Goal: Information Seeking & Learning: Learn about a topic

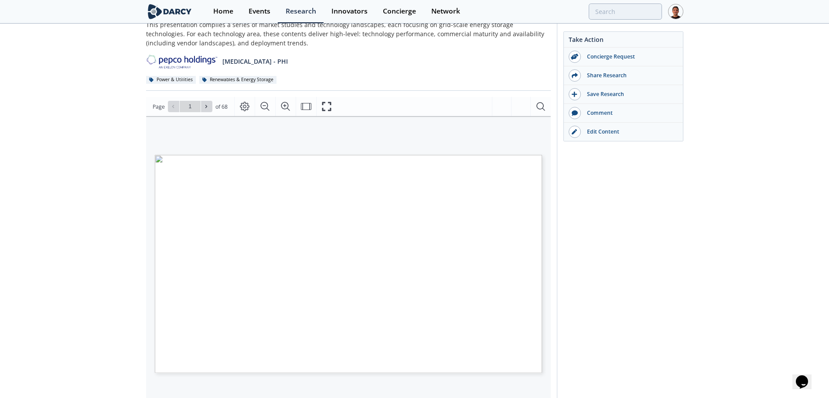
scroll to position [163, 0]
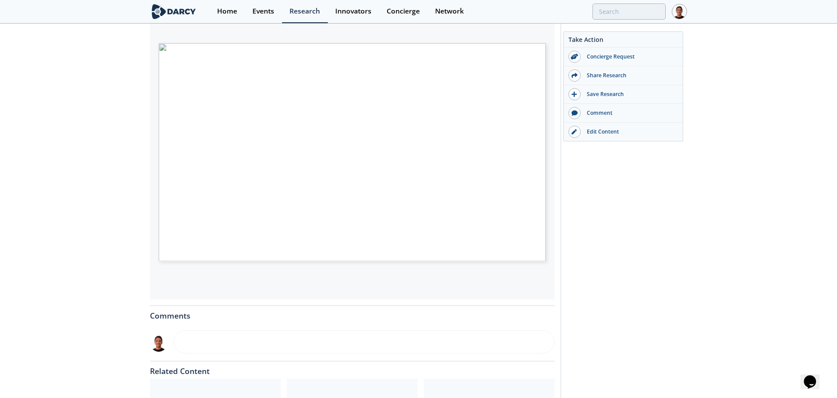
type input "3"
type input "5"
type input "7"
type input "9"
type input "11"
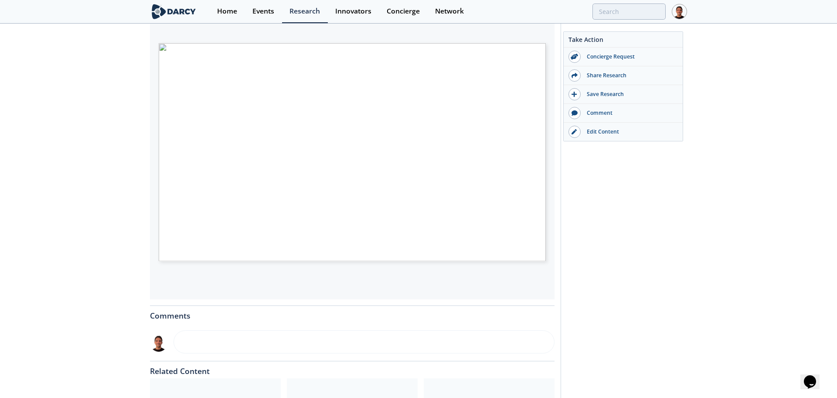
type input "12"
type input "13"
type input "14"
type input "15"
type input "16"
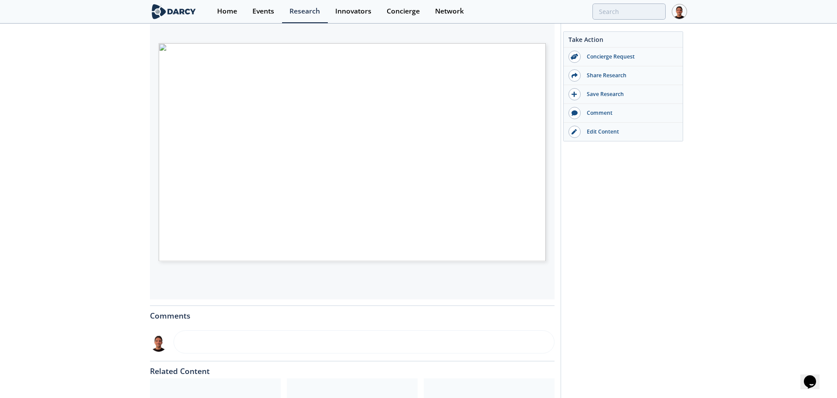
type input "17"
type input "24"
type input "26"
type input "28"
type input "36"
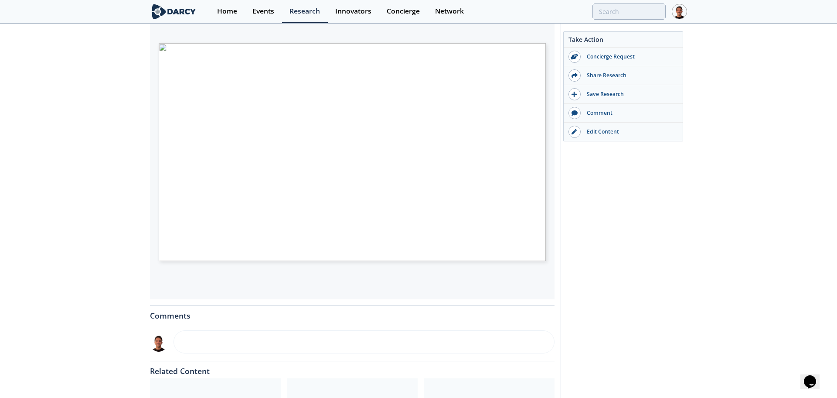
type input "38"
type input "37"
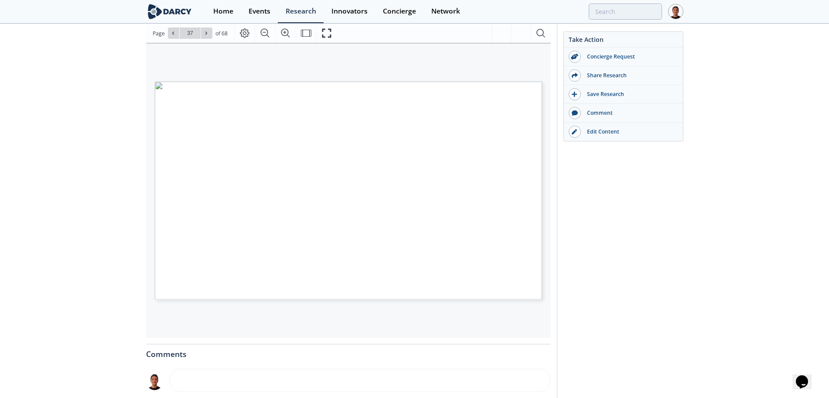
scroll to position [109, 0]
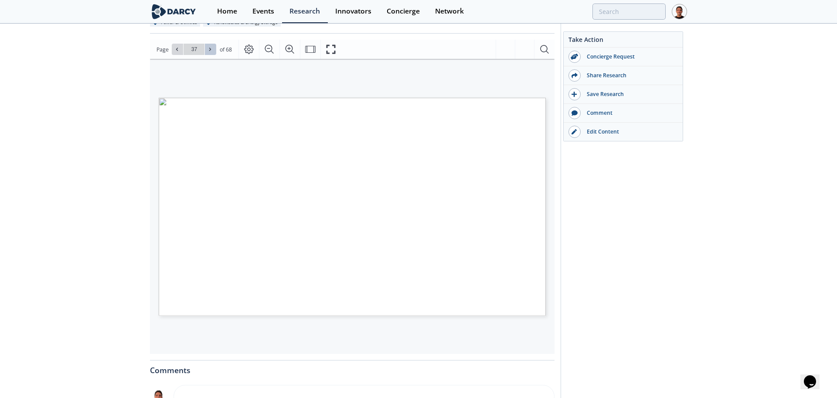
click at [212, 45] on button at bounding box center [210, 49] width 11 height 11
type input "39"
click at [212, 45] on button at bounding box center [210, 49] width 11 height 11
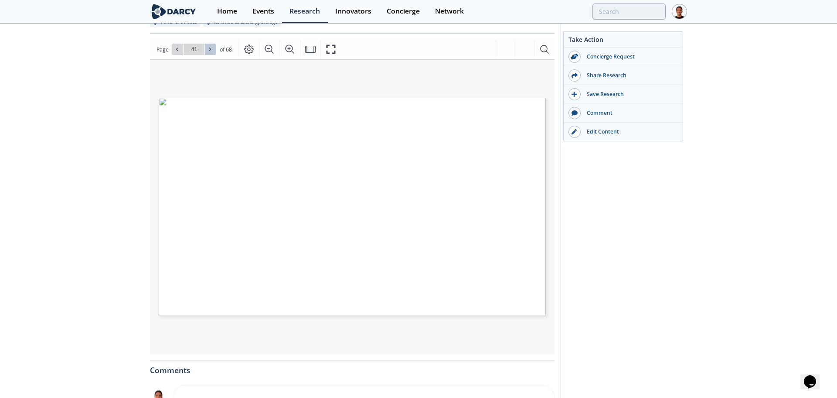
click at [212, 45] on button at bounding box center [210, 49] width 11 height 11
click at [213, 45] on button at bounding box center [210, 49] width 11 height 11
click at [213, 46] on button at bounding box center [210, 49] width 11 height 11
type input "44"
click at [213, 46] on button at bounding box center [210, 49] width 11 height 11
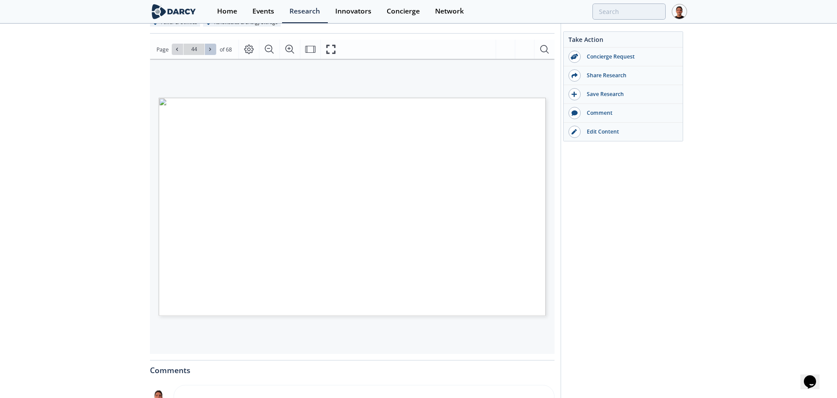
type input "45"
click at [213, 46] on button at bounding box center [210, 49] width 11 height 11
type input "46"
click at [213, 46] on button at bounding box center [210, 49] width 11 height 11
type input "47"
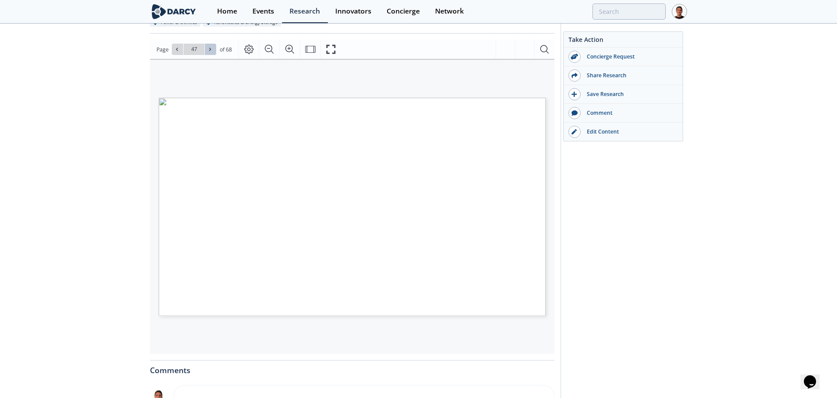
click at [213, 46] on button at bounding box center [210, 49] width 11 height 11
type input "48"
click at [213, 46] on button at bounding box center [210, 49] width 11 height 11
type input "49"
click at [214, 46] on button at bounding box center [210, 49] width 11 height 11
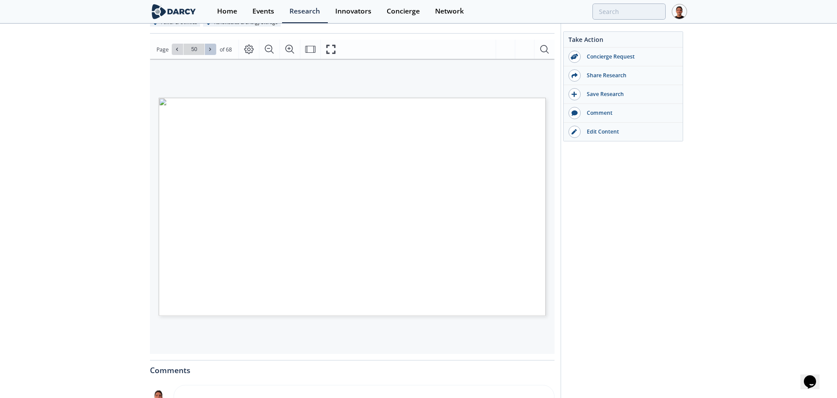
type input "50"
click at [214, 46] on button at bounding box center [210, 49] width 11 height 11
type input "51"
click at [214, 46] on button at bounding box center [210, 49] width 11 height 11
type input "53"
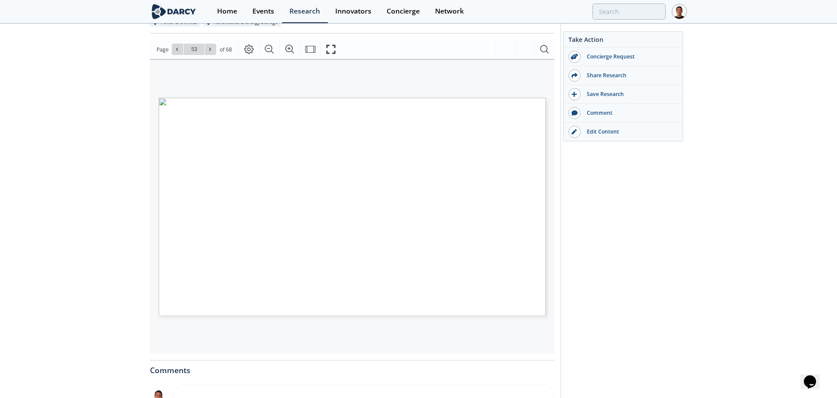
click at [214, 46] on button at bounding box center [210, 49] width 11 height 11
type input "54"
click at [176, 53] on button at bounding box center [177, 49] width 11 height 11
click at [213, 51] on button at bounding box center [210, 49] width 11 height 11
click at [213, 51] on span at bounding box center [210, 49] width 6 height 6
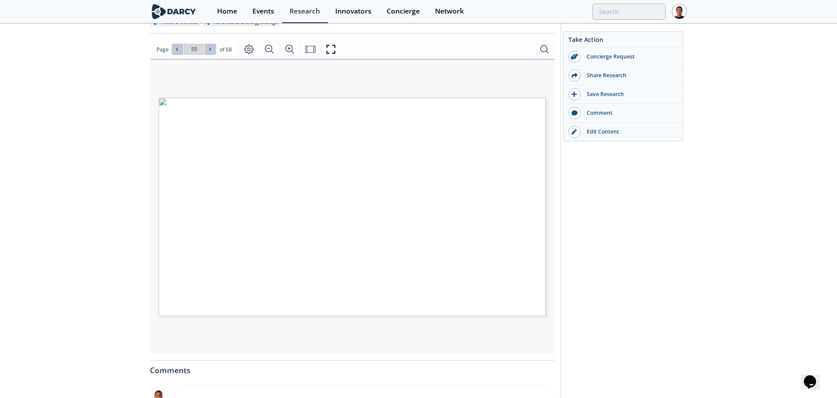
click at [213, 51] on span at bounding box center [210, 49] width 6 height 6
type input "56"
click at [213, 51] on span at bounding box center [210, 49] width 6 height 6
type input "57"
click at [213, 51] on span at bounding box center [210, 49] width 6 height 6
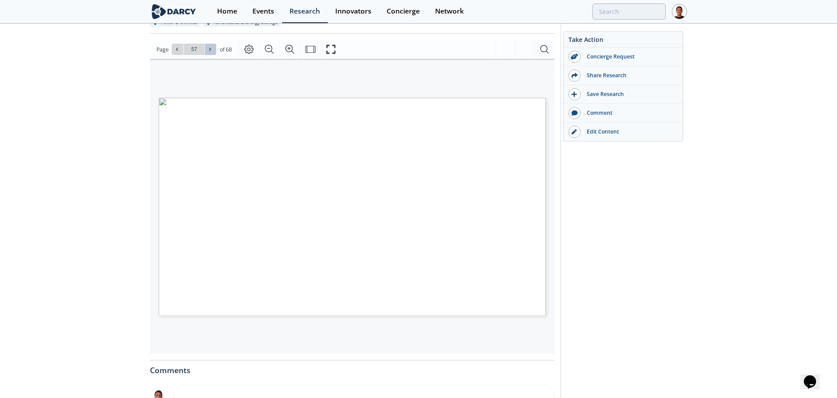
type input "58"
click at [213, 51] on span at bounding box center [210, 49] width 6 height 6
type input "59"
click at [213, 51] on span at bounding box center [210, 49] width 6 height 6
type input "60"
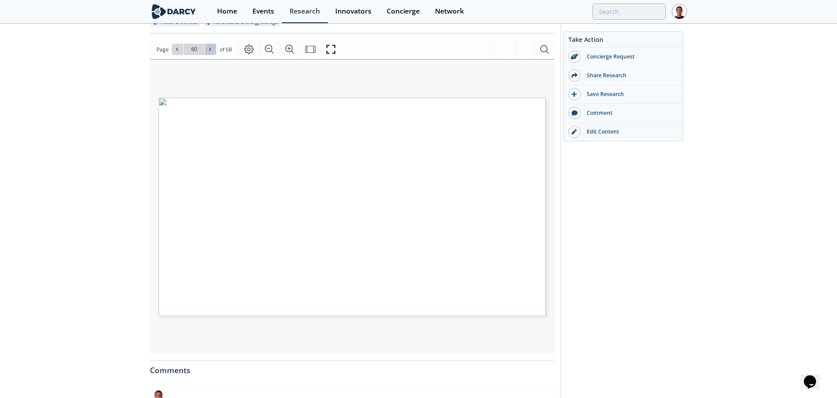
click at [213, 51] on span at bounding box center [210, 49] width 6 height 6
type input "61"
click at [213, 51] on span at bounding box center [210, 49] width 6 height 6
type input "64"
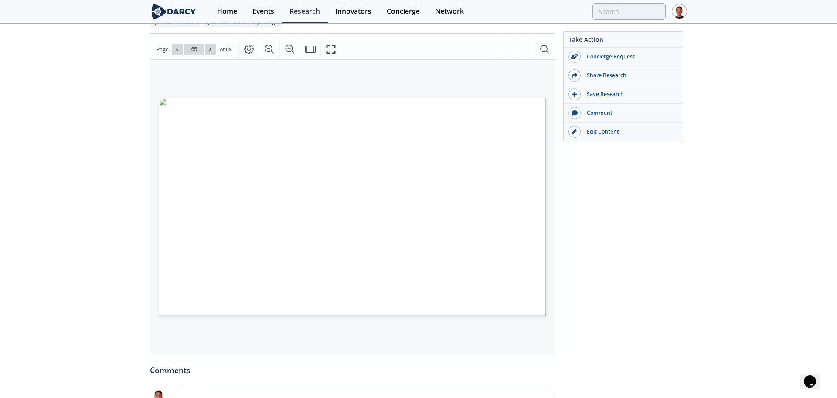
click at [213, 51] on span at bounding box center [210, 49] width 6 height 6
click at [213, 51] on div "Go to Page 68" at bounding box center [194, 49] width 44 height 11
click at [179, 51] on icon at bounding box center [176, 49] width 5 height 5
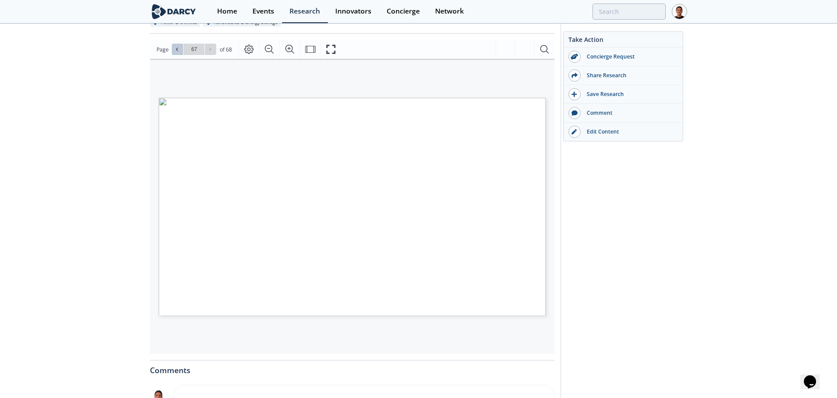
click at [179, 51] on icon at bounding box center [176, 49] width 5 height 5
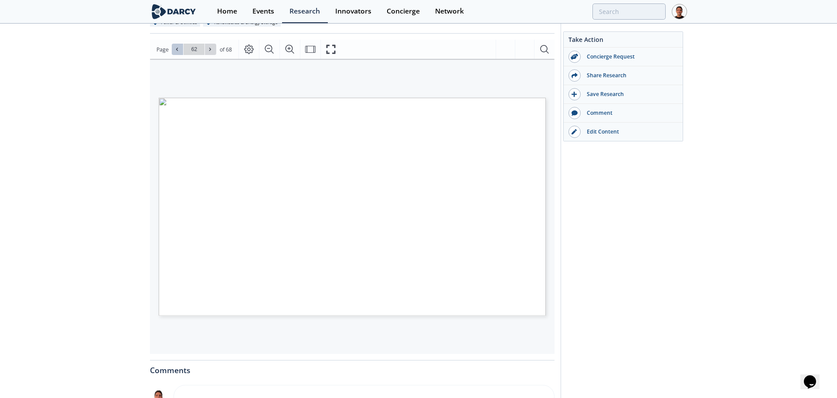
click at [179, 51] on icon at bounding box center [176, 49] width 5 height 5
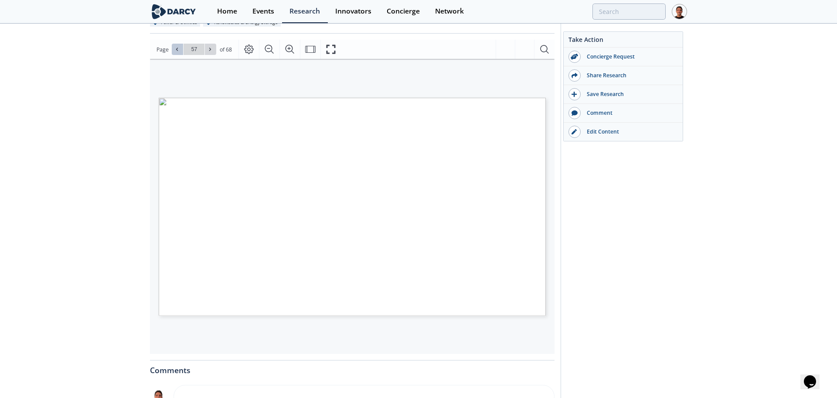
click at [179, 51] on icon at bounding box center [176, 49] width 5 height 5
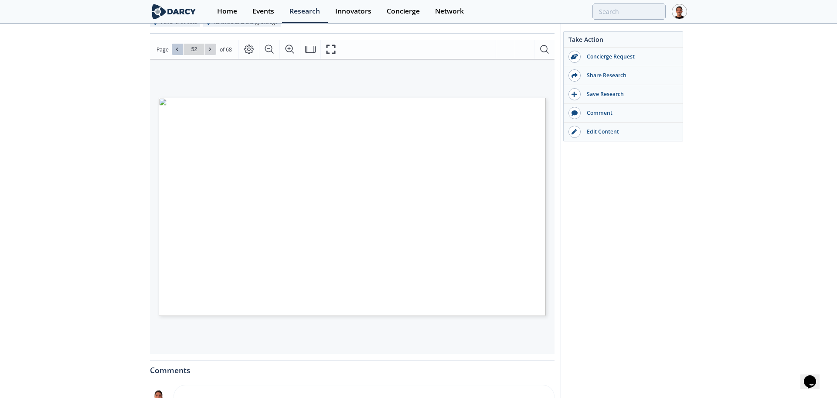
click at [179, 51] on icon at bounding box center [176, 49] width 5 height 5
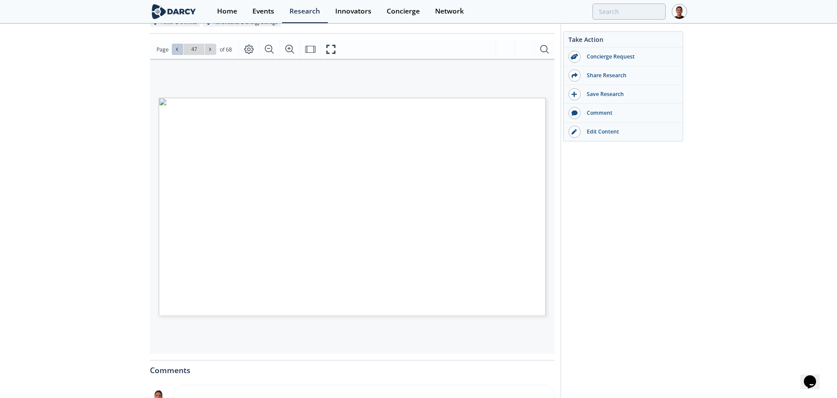
click at [179, 51] on icon at bounding box center [176, 49] width 5 height 5
type input "45"
